Goal: Book appointment/travel/reservation

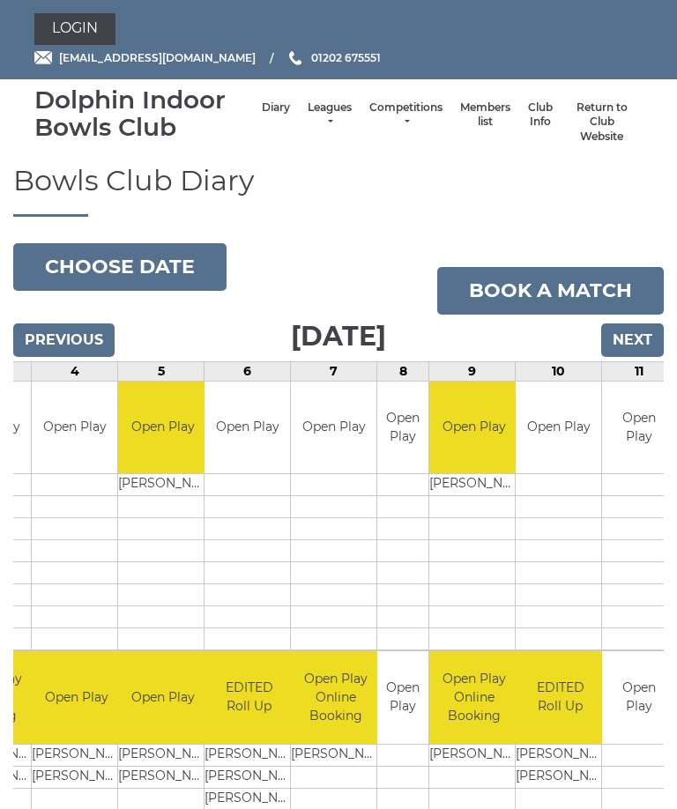
click at [634, 339] on input "Next" at bounding box center [632, 339] width 63 height 33
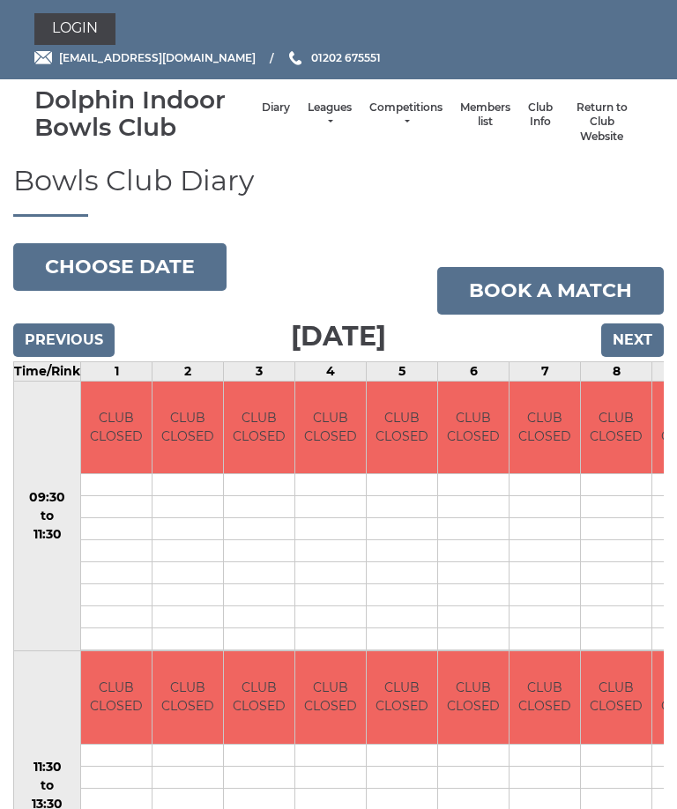
click at [629, 340] on input "Next" at bounding box center [632, 339] width 63 height 33
click at [636, 339] on input "Next" at bounding box center [632, 339] width 63 height 33
